Goal: Information Seeking & Learning: Learn about a topic

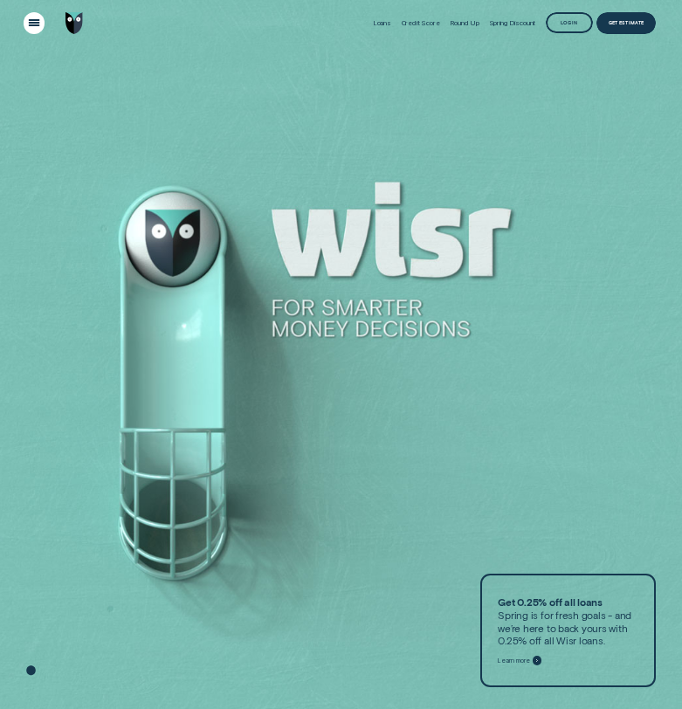
click at [35, 28] on div "Open Menu" at bounding box center [34, 23] width 31 height 31
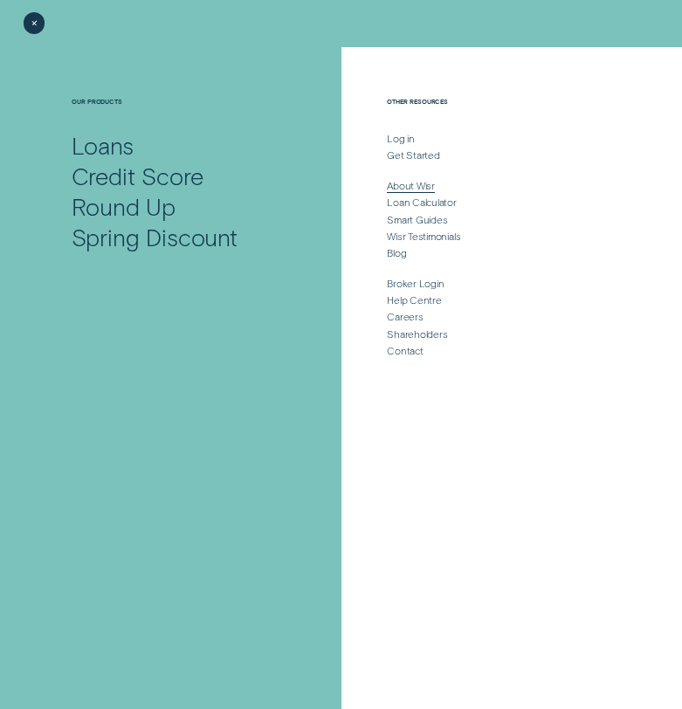
click at [432, 189] on div "About Wisr" at bounding box center [411, 185] width 48 height 13
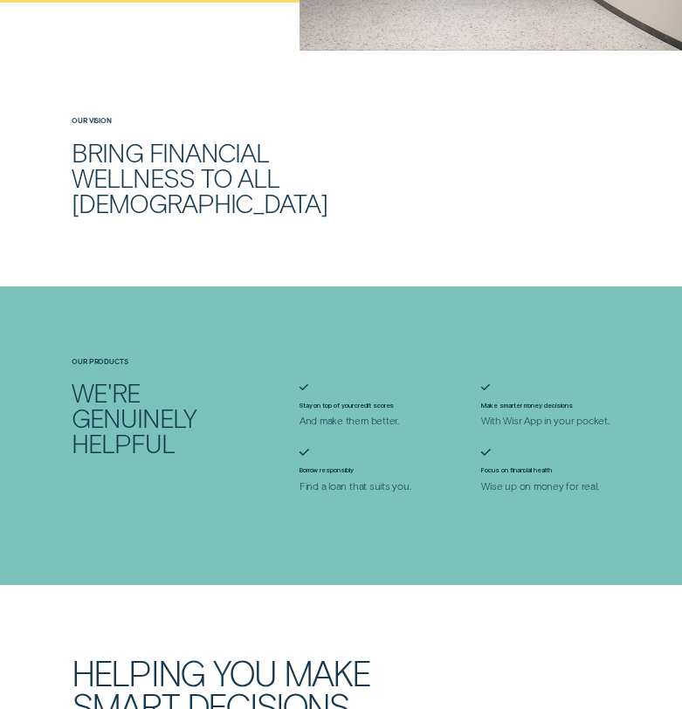
scroll to position [586, 0]
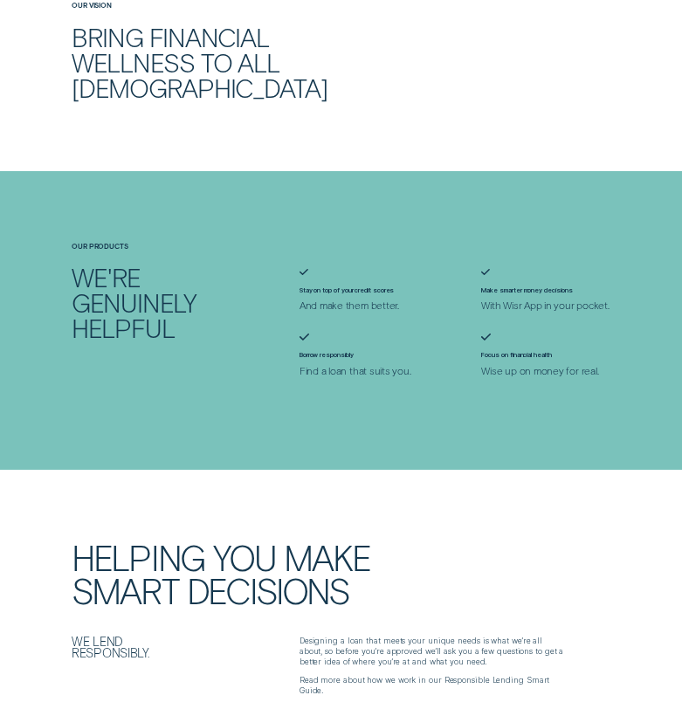
click at [131, 297] on h2 "We're genuinely helpful" at bounding box center [150, 302] width 156 height 76
click at [161, 314] on h2 "We're genuinely helpful" at bounding box center [150, 302] width 156 height 76
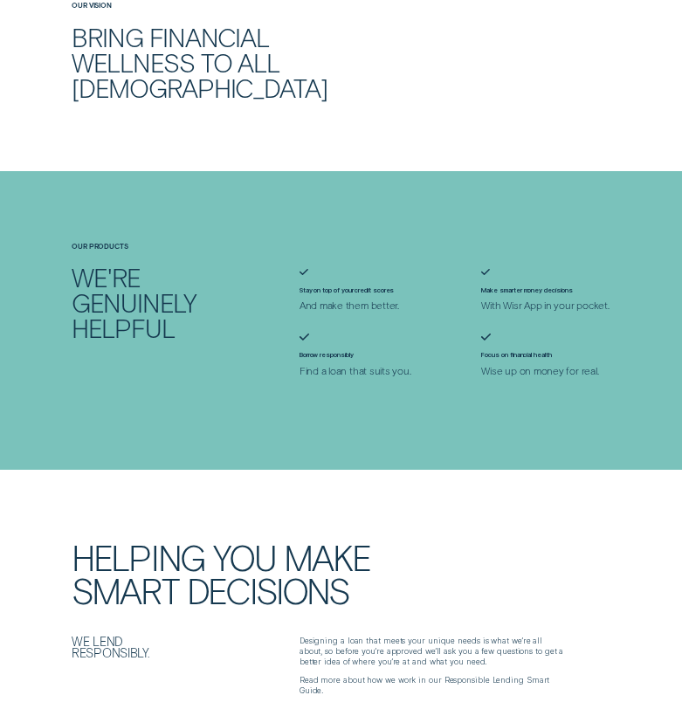
click at [161, 314] on h2 "We're genuinely helpful" at bounding box center [150, 302] width 156 height 76
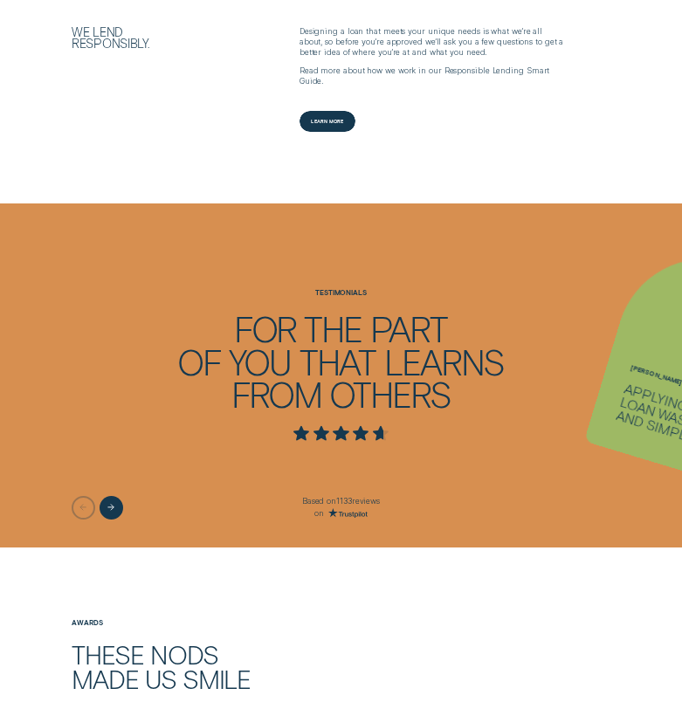
scroll to position [1223, 0]
